Goal: Find specific page/section: Find specific page/section

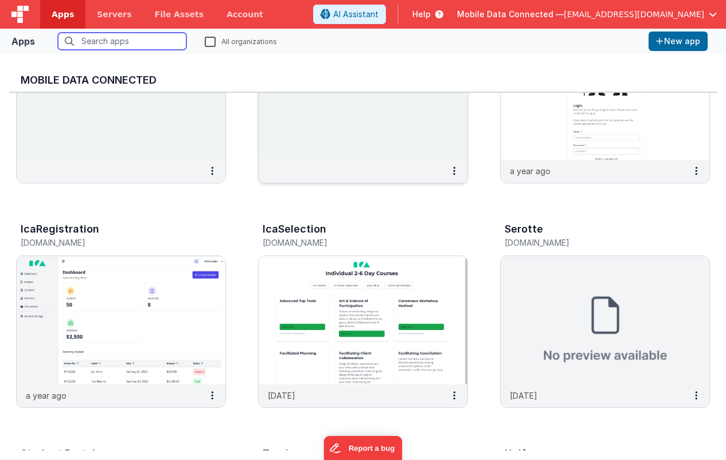
scroll to position [116, 0]
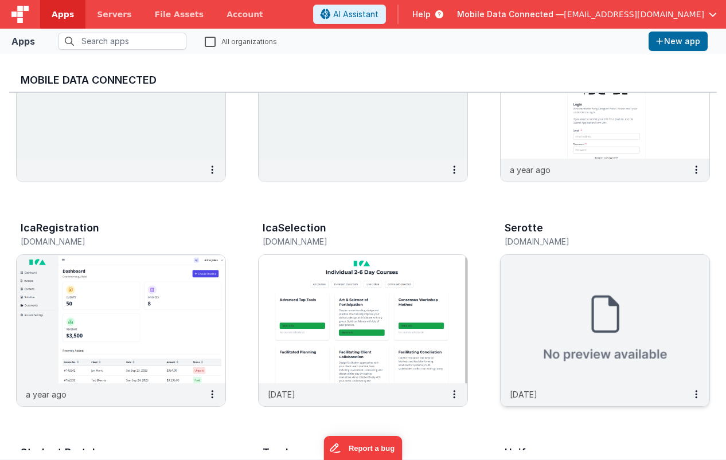
click at [529, 289] on img at bounding box center [604, 319] width 209 height 128
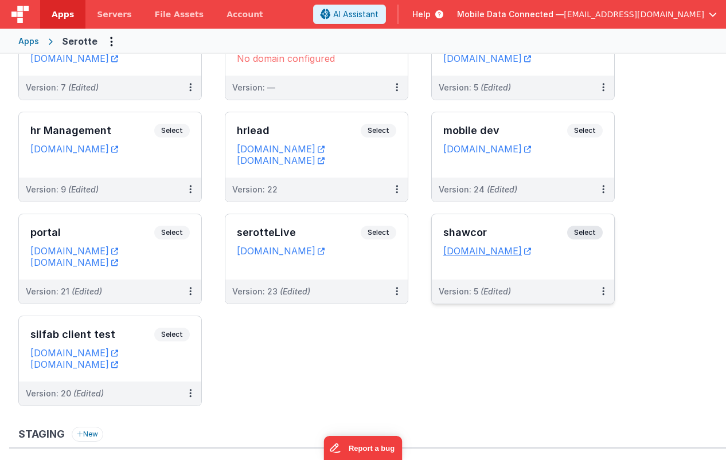
scroll to position [83, 0]
click at [581, 132] on span "Select" at bounding box center [585, 132] width 36 height 14
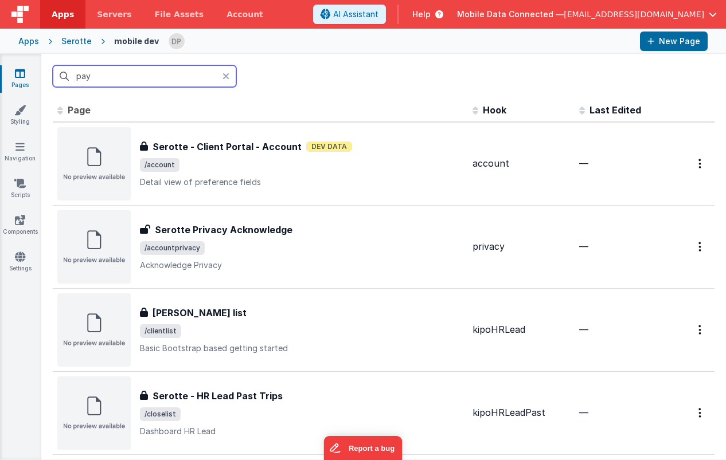
click at [222, 75] on input "pay" at bounding box center [144, 76] width 183 height 22
click at [227, 77] on icon at bounding box center [225, 76] width 7 height 9
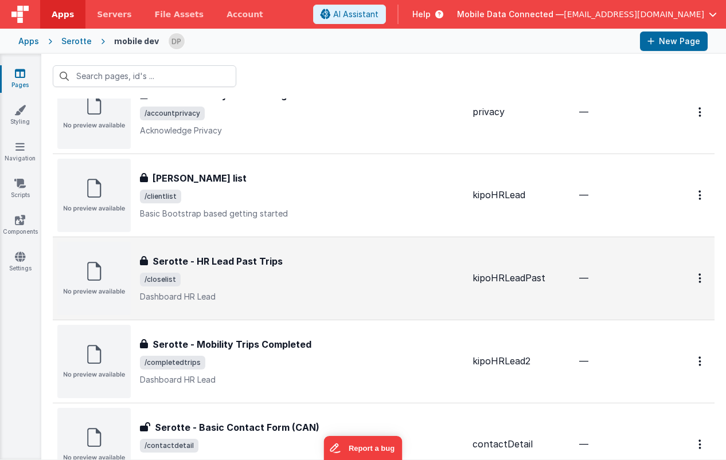
scroll to position [135, 0]
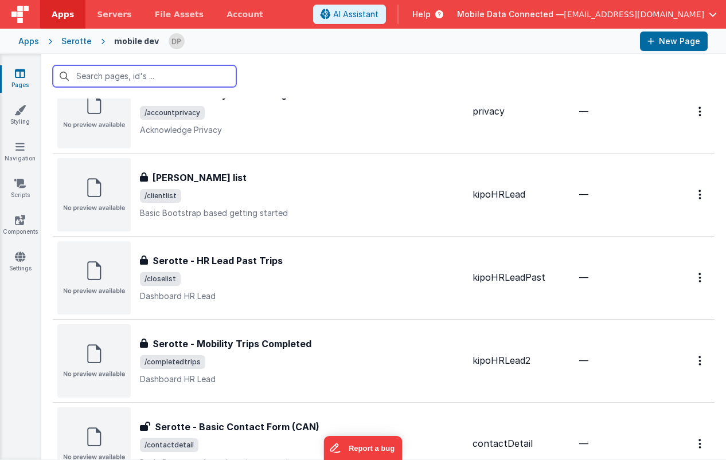
click at [153, 79] on input "text" at bounding box center [144, 76] width 183 height 22
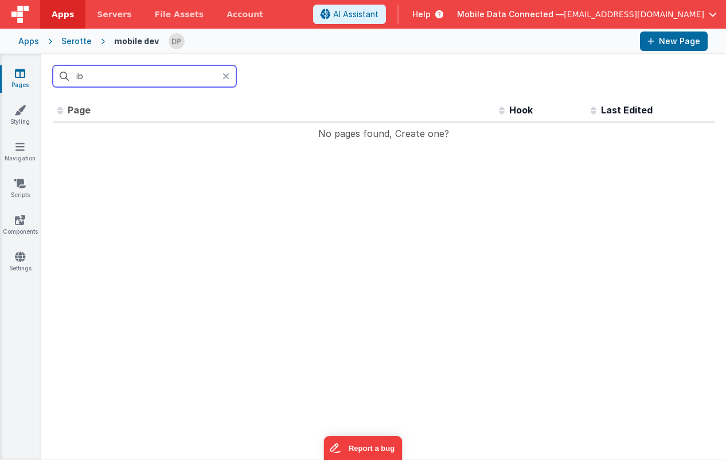
scroll to position [0, 0]
type input "i"
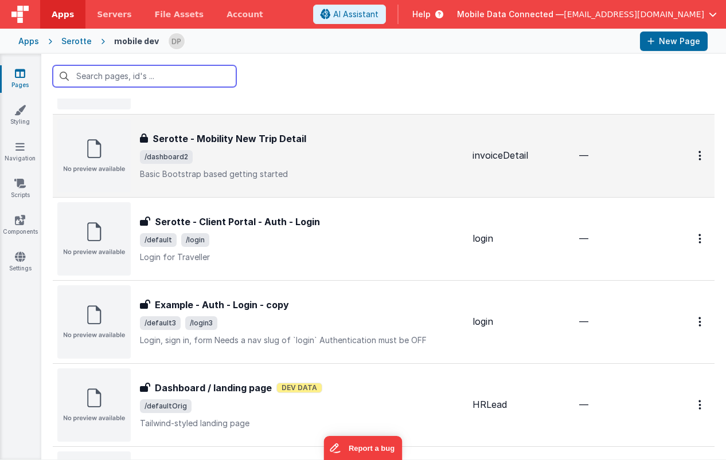
scroll to position [589, 0]
click at [307, 155] on span "/dashboard2" at bounding box center [301, 158] width 323 height 14
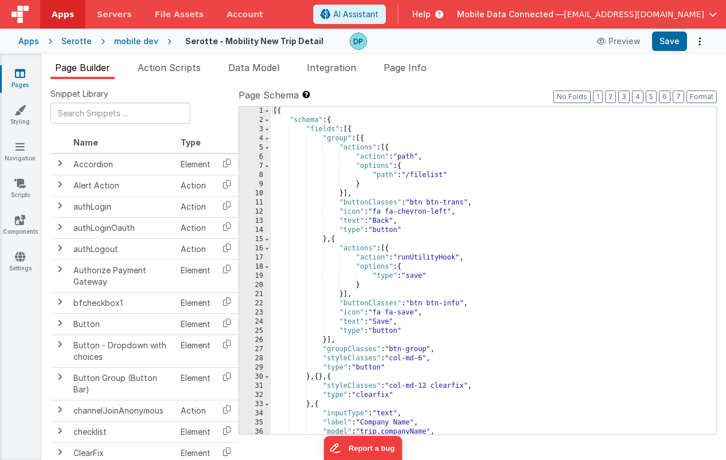
click at [24, 73] on icon at bounding box center [20, 73] width 10 height 11
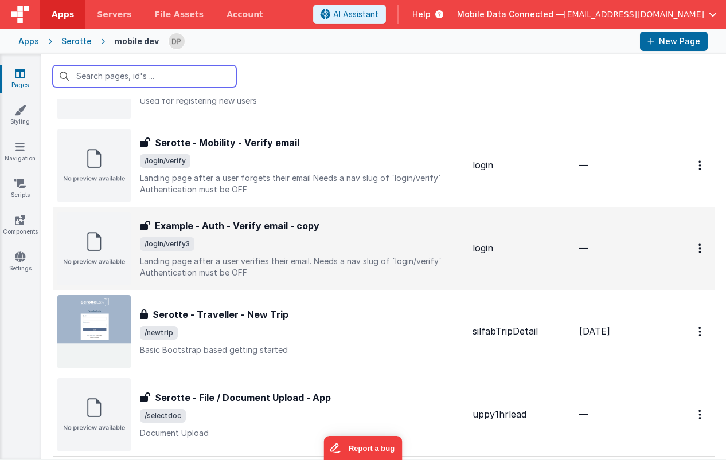
scroll to position [2247, 0]
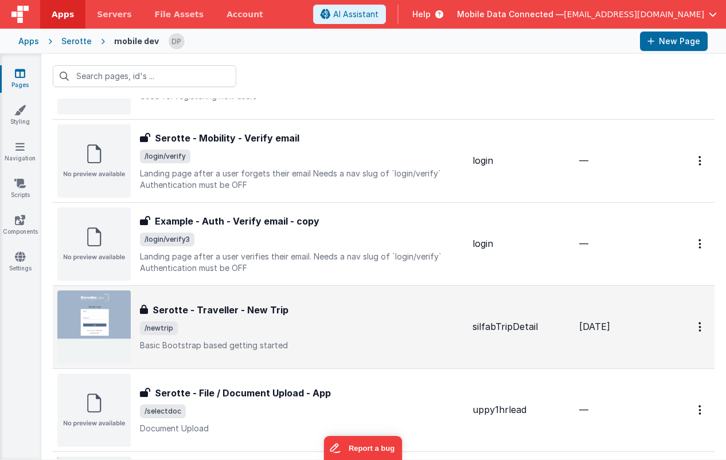
click at [240, 324] on span "/newtrip" at bounding box center [301, 329] width 323 height 14
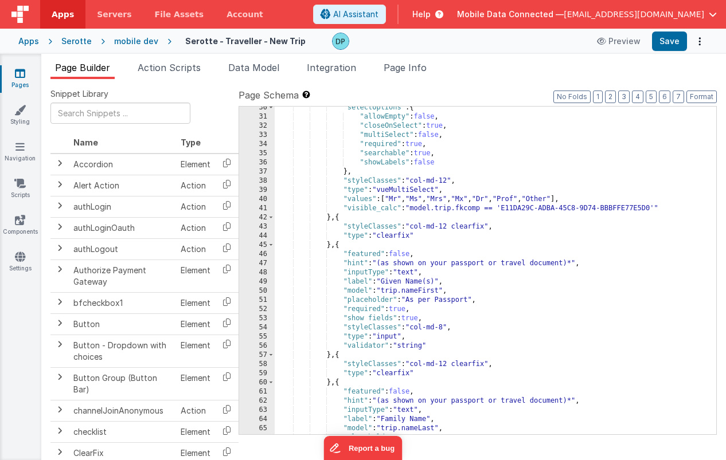
scroll to position [425, 0]
click at [121, 41] on div "mobile dev" at bounding box center [136, 41] width 44 height 11
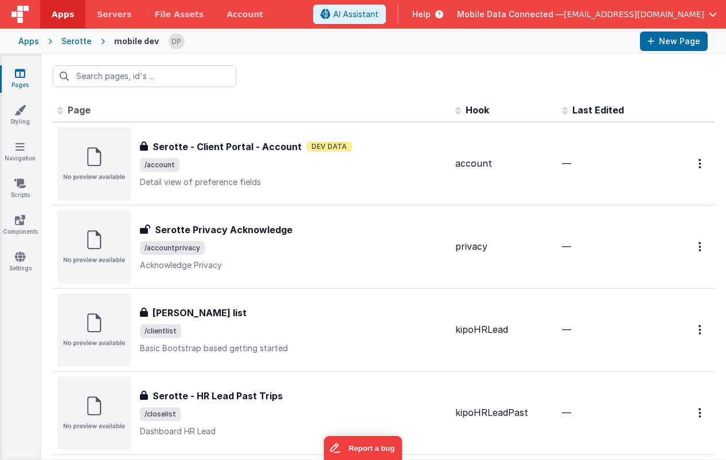
click at [77, 38] on div "Serotte" at bounding box center [76, 41] width 30 height 11
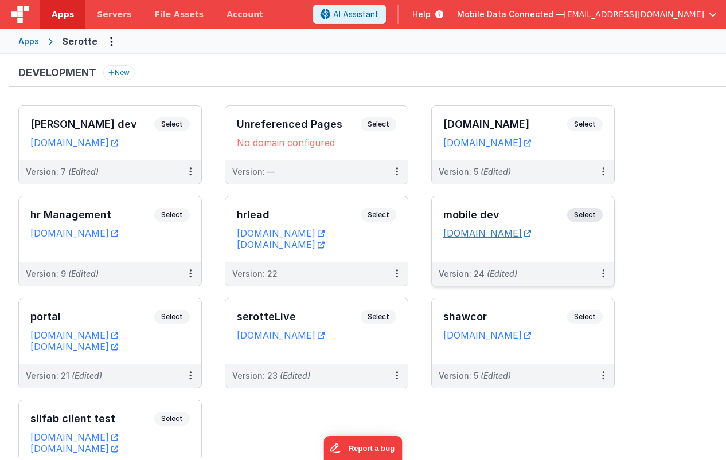
click at [457, 238] on link "[DOMAIN_NAME]" at bounding box center [487, 233] width 88 height 11
